Goal: Transaction & Acquisition: Purchase product/service

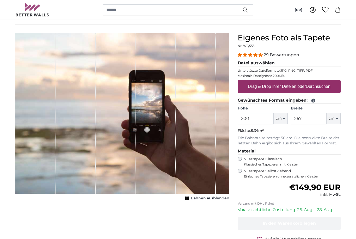
scroll to position [34, 0]
click at [265, 63] on legend "Datei auswählen" at bounding box center [289, 63] width 103 height 7
click at [253, 63] on legend "Datei auswählen" at bounding box center [289, 63] width 103 height 7
click at [324, 88] on u "Durchsuchen" at bounding box center [318, 86] width 25 height 4
click at [324, 82] on input "Drag & Drop Ihrer Dateien oder Durchsuchen" at bounding box center [289, 81] width 103 height 2
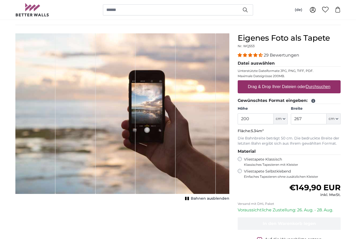
type input "**********"
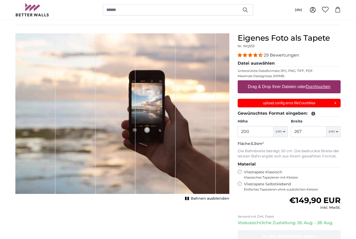
scroll to position [0, 0]
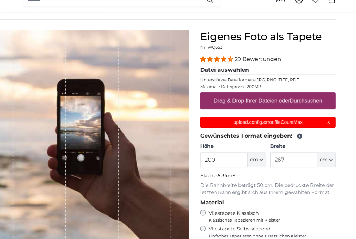
click at [251, 100] on p "upload.config.error.fileCountMax" at bounding box center [289, 102] width 96 height 5
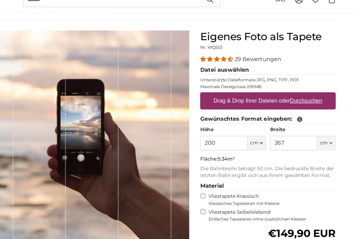
click at [306, 84] on u "Durchsuchen" at bounding box center [318, 86] width 25 height 4
click at [241, 80] on input "Drag & Drop Ihrer Dateien oder Durchsuchen" at bounding box center [289, 81] width 103 height 2
type input "**********"
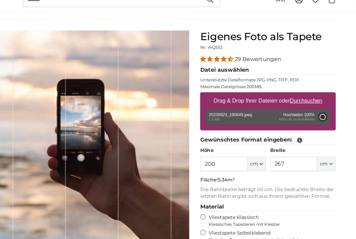
type input "184"
type input "327.5"
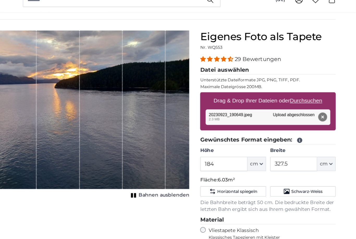
click at [247, 174] on fieldset "Material Vliestapete Klassisch Klassisches Tapezieren mit Kleister Vliestapete …" at bounding box center [289, 189] width 103 height 31
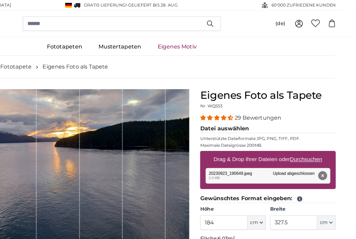
click at [306, 122] on u "Durchsuchen" at bounding box center [318, 121] width 25 height 4
click at [238, 116] on input "Drag & Drop Ihrer Dateien oder Durchsuchen" at bounding box center [289, 116] width 103 height 2
click at [328, 134] on button "Entfernen" at bounding box center [331, 133] width 7 height 7
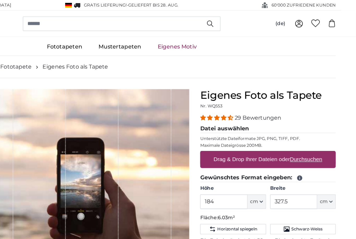
click at [306, 122] on u "Durchsuchen" at bounding box center [318, 121] width 25 height 4
click at [238, 116] on input "Drag & Drop Ihrer Dateien oder Durchsuchen" at bounding box center [289, 116] width 103 height 2
type input "**********"
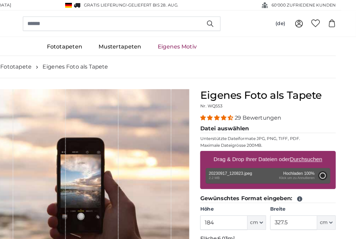
type input "184"
type input "327.5"
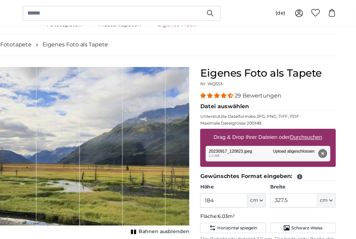
scroll to position [14, 0]
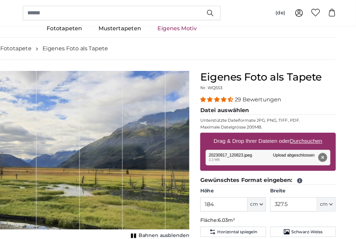
click at [328, 120] on button "Entfernen" at bounding box center [331, 119] width 7 height 7
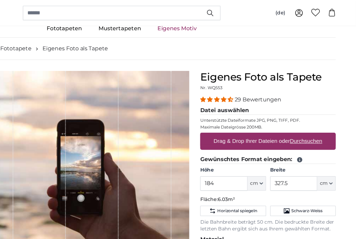
click at [306, 107] on u "Durchsuchen" at bounding box center [318, 107] width 25 height 4
click at [238, 102] on input "Drag & Drop Ihrer Dateien oder Durchsuchen" at bounding box center [289, 102] width 103 height 2
type input "**********"
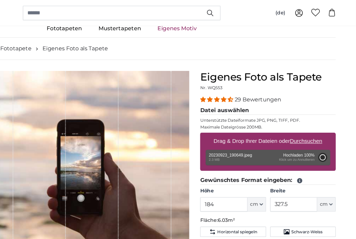
type input "184"
type input "327.5"
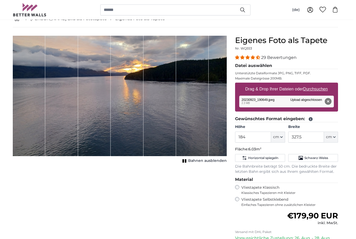
scroll to position [51, 0]
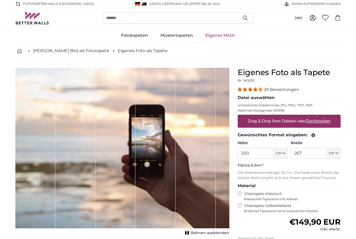
click at [324, 123] on u "Durchsuchen" at bounding box center [318, 121] width 25 height 4
click at [324, 116] on input "Drag & Drop Ihrer Dateien oder Durchsuchen" at bounding box center [289, 116] width 103 height 2
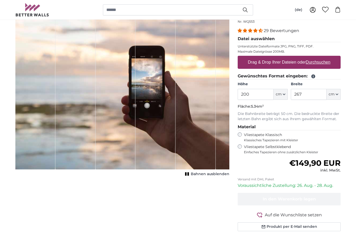
scroll to position [35, 0]
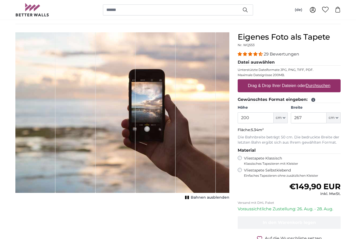
click at [322, 87] on u "Durchsuchen" at bounding box center [318, 86] width 25 height 4
click at [322, 81] on input "Drag & Drop Ihrer Dateien oder Durchsuchen" at bounding box center [289, 81] width 103 height 2
type input "**********"
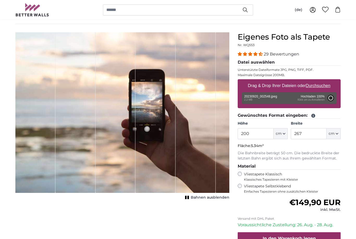
type input "184"
type input "327.5"
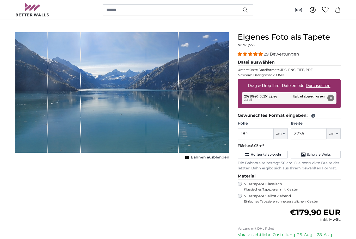
click at [332, 98] on button "Entfernen" at bounding box center [331, 98] width 7 height 7
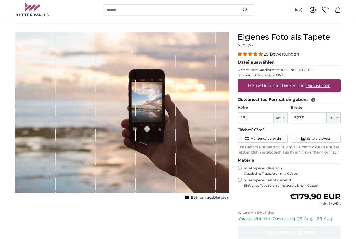
click at [323, 85] on u "Durchsuchen" at bounding box center [318, 85] width 25 height 4
click at [323, 81] on input "Drag & Drop Ihrer Dateien oder Durchsuchen" at bounding box center [289, 80] width 103 height 2
type input "**********"
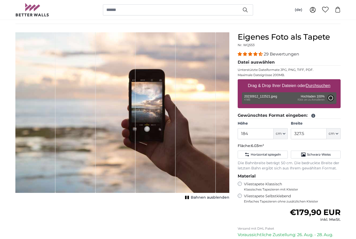
type input "200"
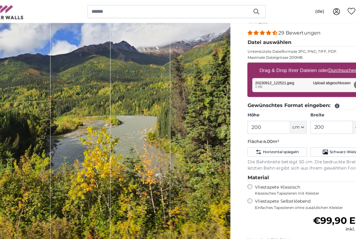
scroll to position [57, 0]
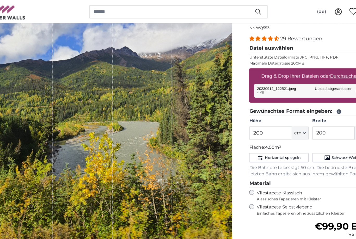
click at [21, 107] on div "1 of 1" at bounding box center [46, 112] width 51 height 202
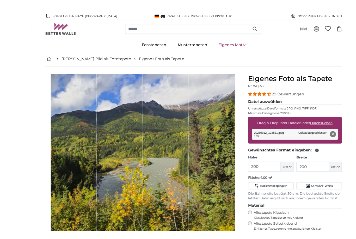
scroll to position [35, 0]
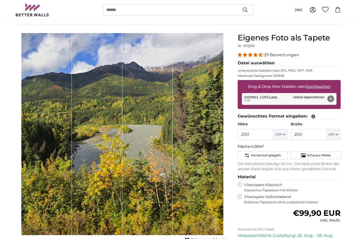
click at [332, 99] on button "Entfernen" at bounding box center [331, 98] width 7 height 7
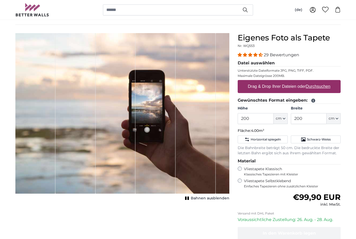
click at [324, 84] on u "Durchsuchen" at bounding box center [318, 86] width 25 height 4
click at [324, 82] on input "Drag & Drop Ihrer Dateien oder Durchsuchen" at bounding box center [289, 81] width 103 height 2
type input "**********"
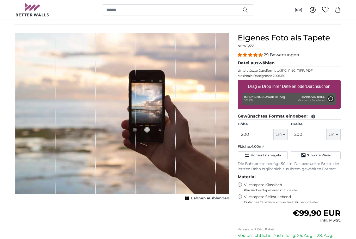
type input "75"
type input "133.5"
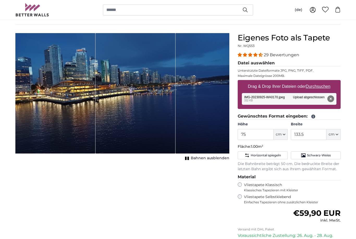
click at [278, 134] on span "cm" at bounding box center [279, 134] width 6 height 5
click at [284, 134] on icon "button" at bounding box center [284, 134] width 3 height 3
click at [286, 136] on button "cm" at bounding box center [281, 134] width 14 height 11
click at [336, 135] on icon "button" at bounding box center [337, 134] width 3 height 3
click at [339, 132] on button "cm" at bounding box center [334, 134] width 14 height 11
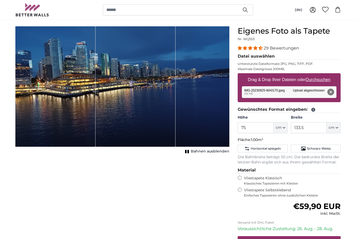
scroll to position [41, 0]
